Goal: Information Seeking & Learning: Learn about a topic

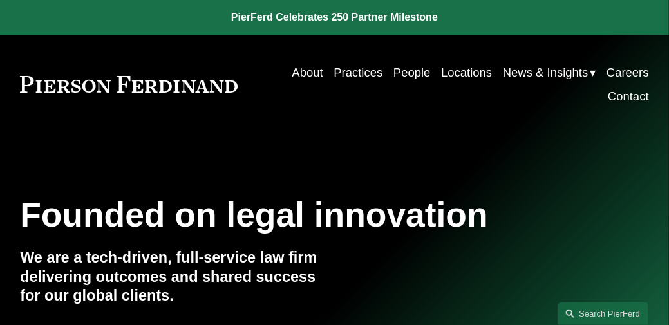
click at [399, 74] on link "People" at bounding box center [412, 73] width 37 height 24
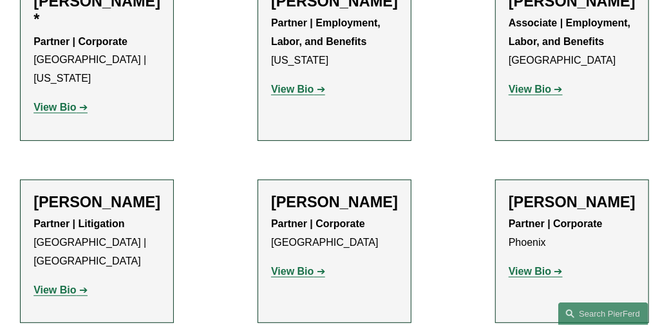
scroll to position [5968, 0]
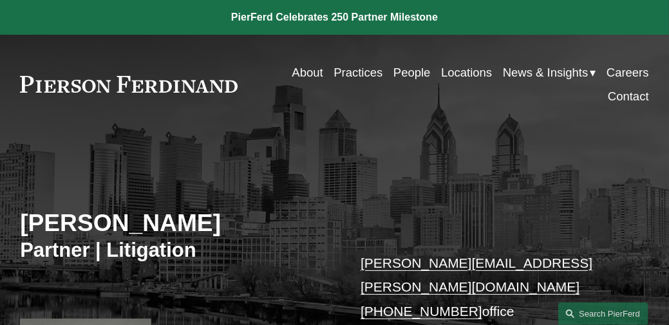
click at [406, 70] on link "People" at bounding box center [412, 73] width 37 height 24
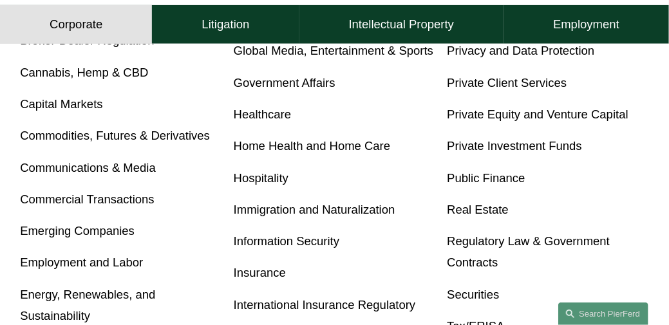
scroll to position [558, 0]
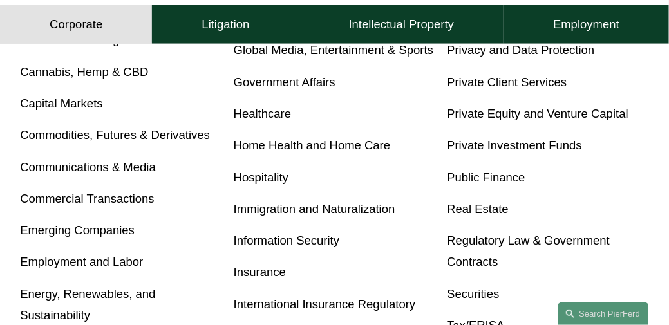
click at [87, 263] on link "Employment and Labor" at bounding box center [81, 262] width 123 height 14
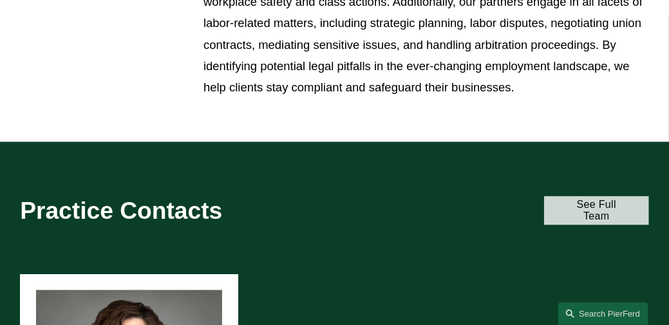
scroll to position [644, 0]
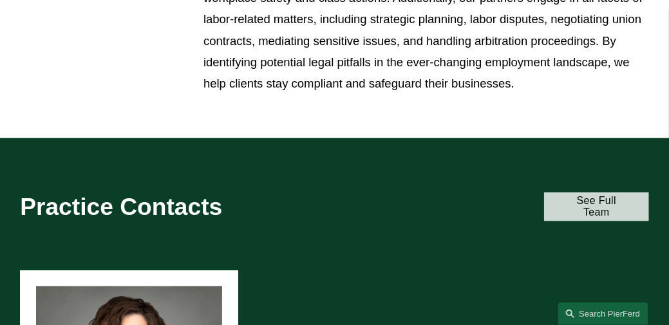
click at [586, 211] on link "See Full Team" at bounding box center [596, 207] width 105 height 29
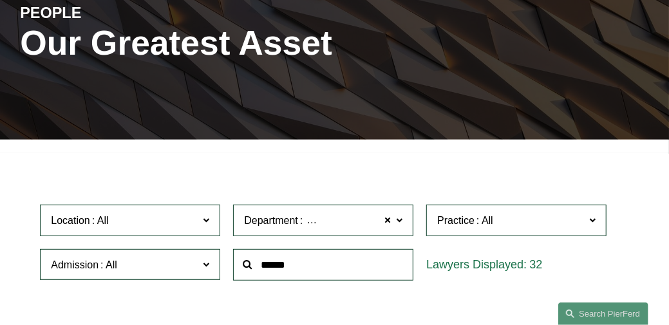
scroll to position [171, 0]
